Goal: Task Accomplishment & Management: Use online tool/utility

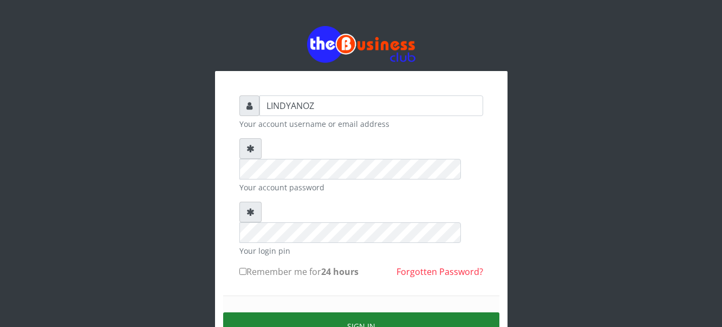
click at [323, 312] on button "Sign in" at bounding box center [361, 326] width 276 height 28
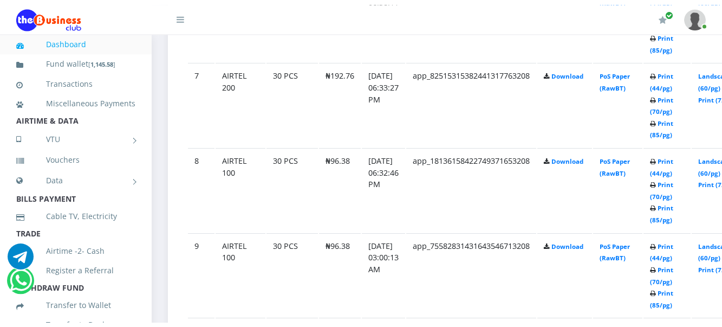
scroll to position [1131, 0]
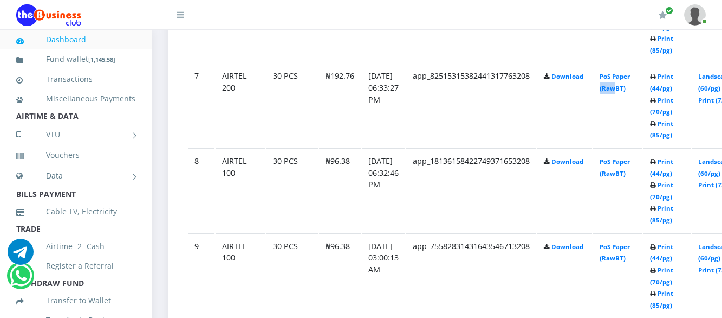
drag, startPoint x: 632, startPoint y: 140, endPoint x: 616, endPoint y: 137, distance: 16.2
click at [616, 137] on td "PoS Paper (RawBT)" at bounding box center [617, 105] width 49 height 84
click at [181, 17] on icon at bounding box center [181, 14] width 8 height 9
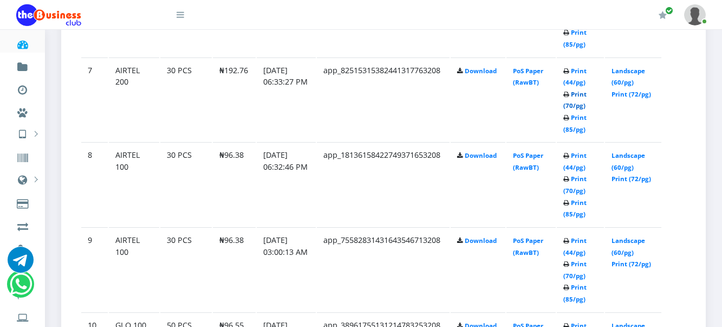
click at [571, 110] on link "Print (70/pg)" at bounding box center [575, 100] width 23 height 20
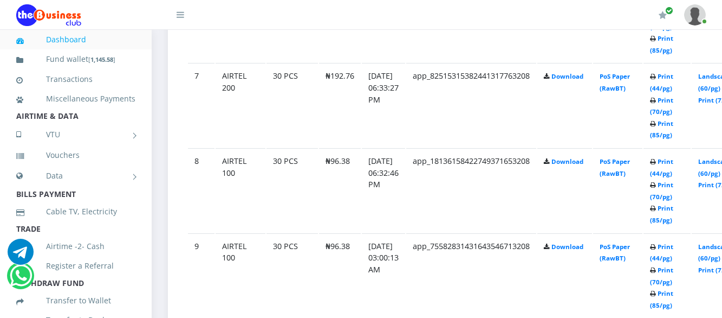
scroll to position [1131, 0]
click at [674, 115] on link "Print (70/pg)" at bounding box center [661, 106] width 23 height 20
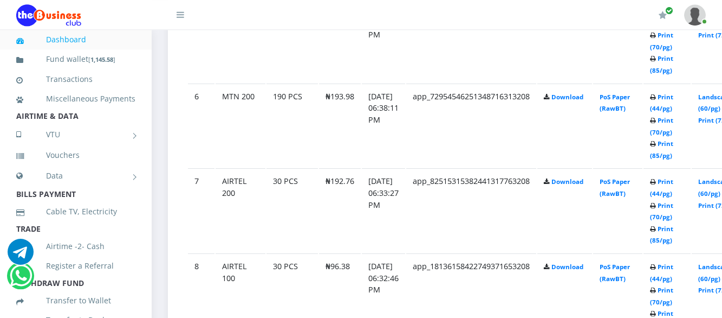
scroll to position [1017, 0]
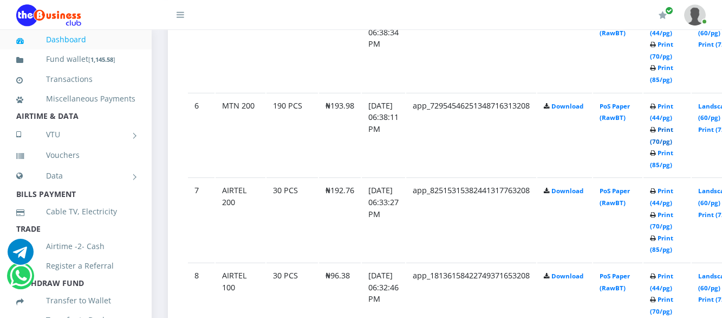
click at [674, 142] on link "Print (70/pg)" at bounding box center [661, 135] width 23 height 20
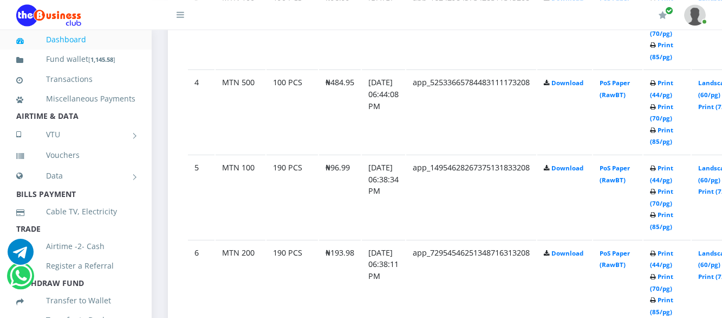
scroll to position [856, 0]
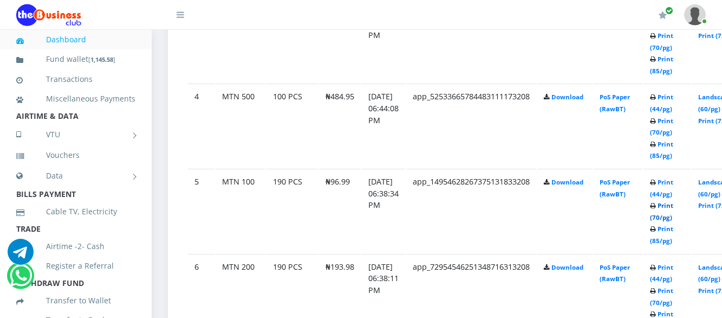
click at [674, 218] on link "Print (70/pg)" at bounding box center [661, 211] width 23 height 20
click at [674, 134] on link "Print (70/pg)" at bounding box center [661, 126] width 23 height 20
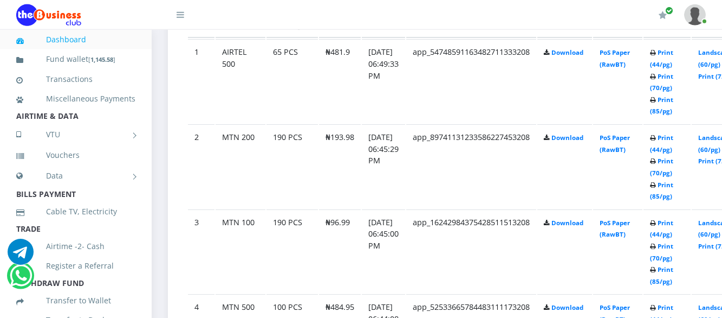
scroll to position [632, 0]
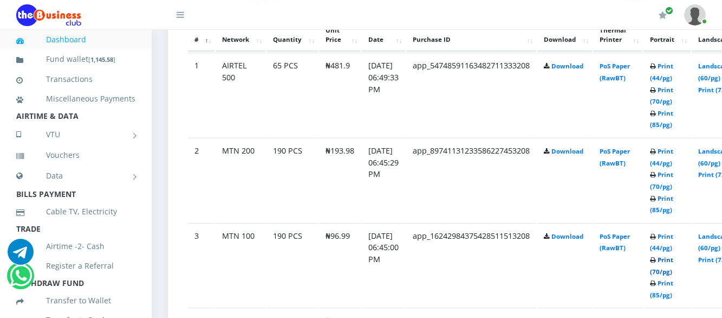
click at [674, 273] on link "Print (70/pg)" at bounding box center [661, 265] width 23 height 20
click at [674, 188] on link "Print (70/pg)" at bounding box center [661, 180] width 23 height 20
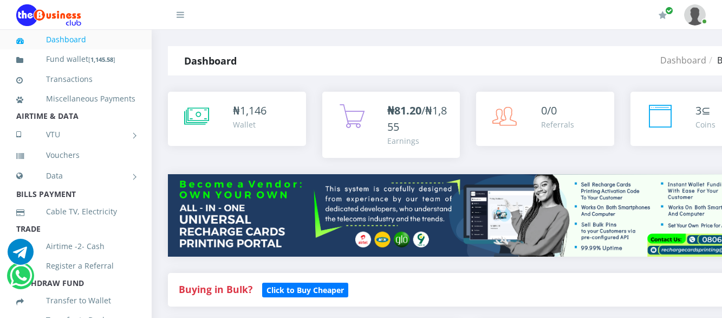
scroll to position [632, 0]
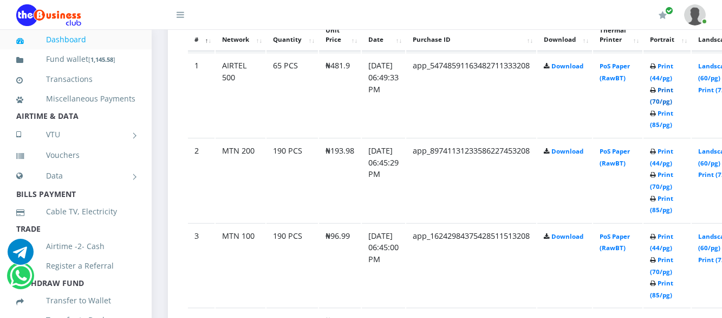
click at [674, 105] on link "Print (70/pg)" at bounding box center [661, 96] width 23 height 20
